Goal: Information Seeking & Learning: Learn about a topic

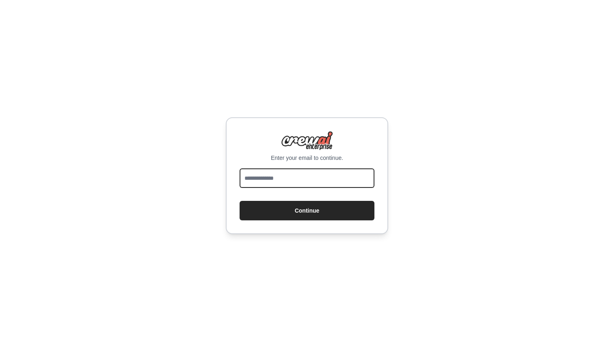
type input "**********"
click at [307, 210] on button "Continue" at bounding box center [307, 210] width 135 height 19
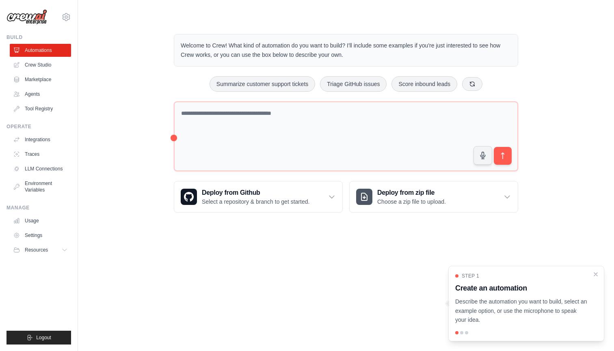
click at [164, 227] on main "Welcome to Crew! What kind of automation do you want to build? I'll include som…" at bounding box center [346, 117] width 536 height 234
click at [596, 276] on icon "Close walkthrough" at bounding box center [595, 273] width 7 height 7
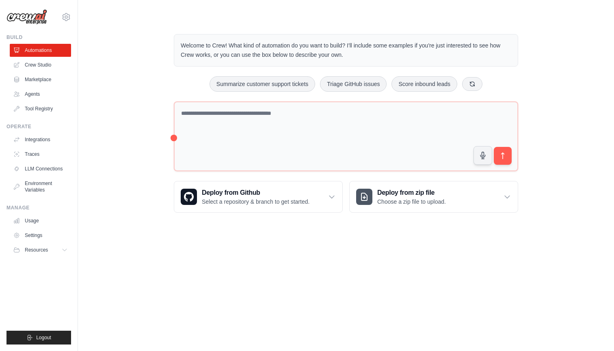
click at [243, 54] on p "Welcome to Crew! What kind of automation do you want to build? I'll include som…" at bounding box center [346, 50] width 331 height 19
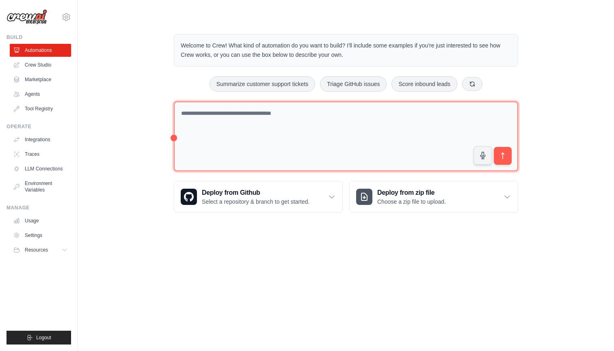
click at [268, 146] on textarea at bounding box center [346, 137] width 344 height 70
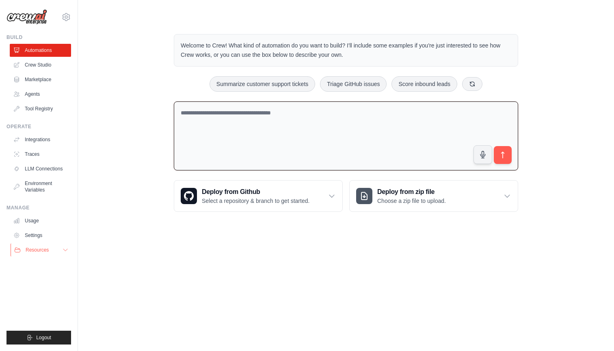
click at [38, 245] on button "Resources" at bounding box center [41, 250] width 61 height 13
click at [45, 299] on link "Video Tutorials" at bounding box center [43, 302] width 56 height 11
click at [37, 262] on span "Documentation" at bounding box center [45, 264] width 33 height 6
